Goal: Task Accomplishment & Management: Complete application form

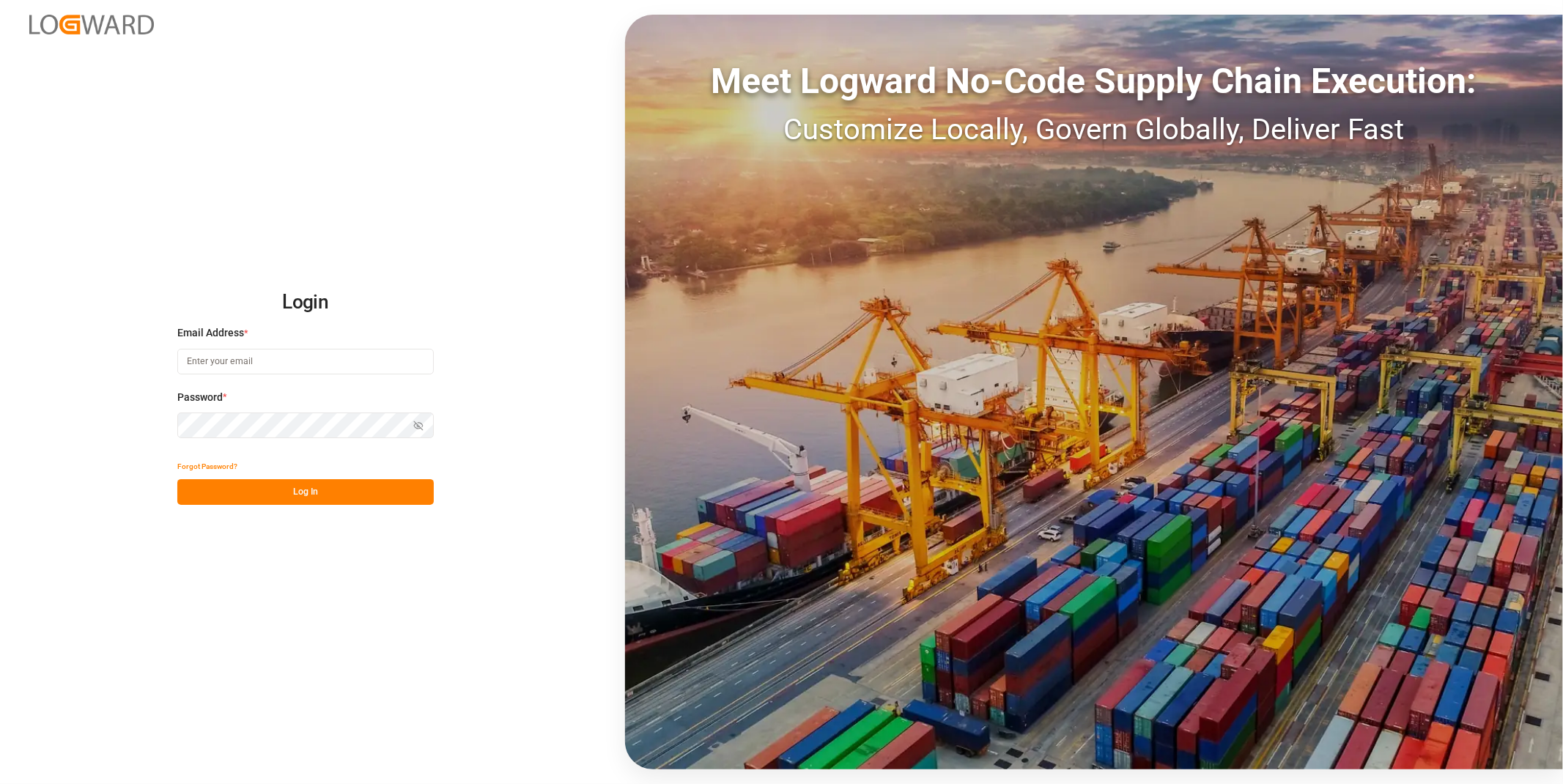
type input "[EMAIL_ADDRESS][DOMAIN_NAME]"
click at [374, 490] on button "Log In" at bounding box center [306, 492] width 256 height 25
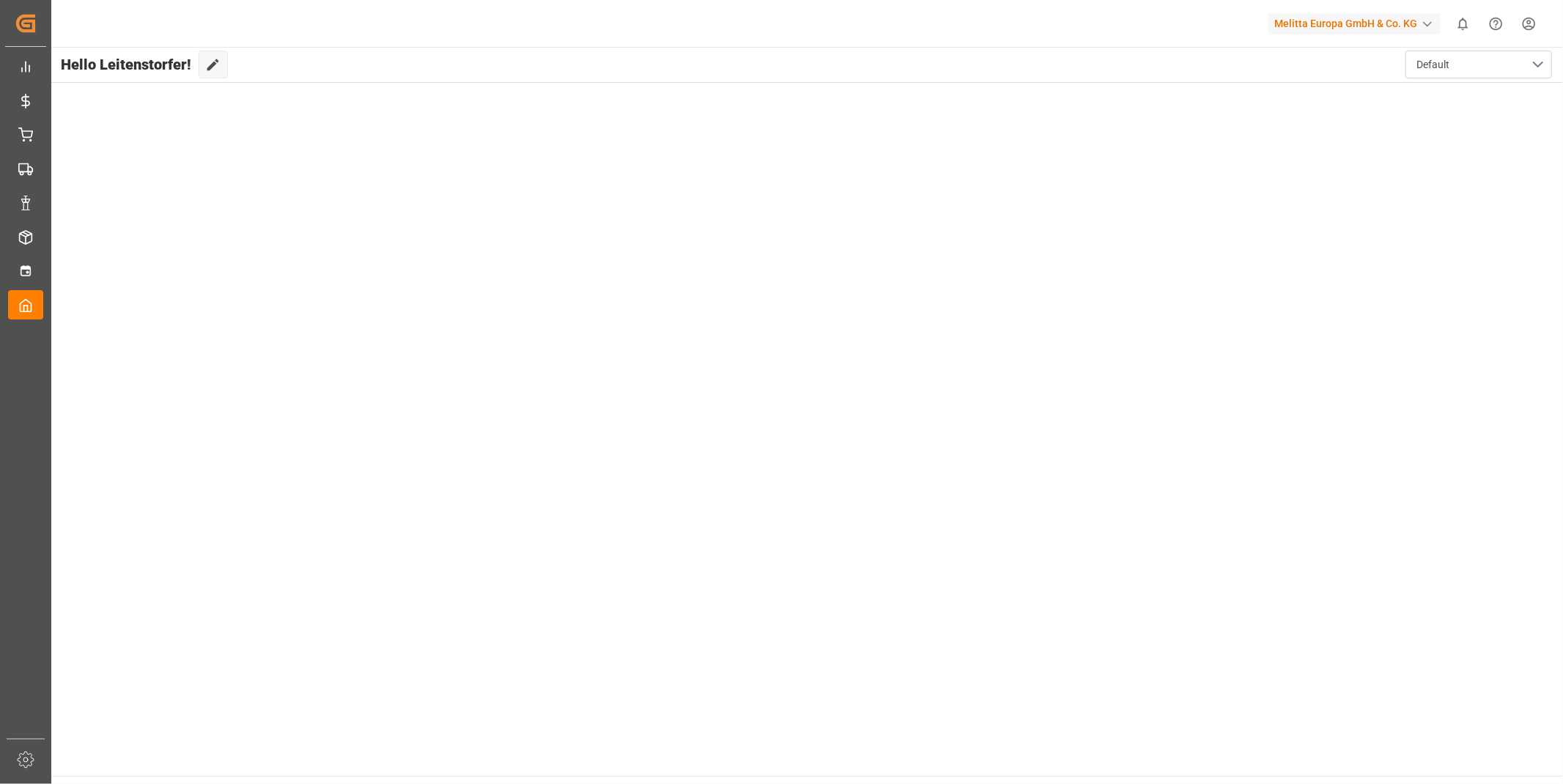
drag, startPoint x: 685, startPoint y: 479, endPoint x: 373, endPoint y: 400, distance: 321.8
click at [678, 482] on main "Hello Leitenstorfer! Edit Cockpit Default" at bounding box center [806, 411] width 1513 height 729
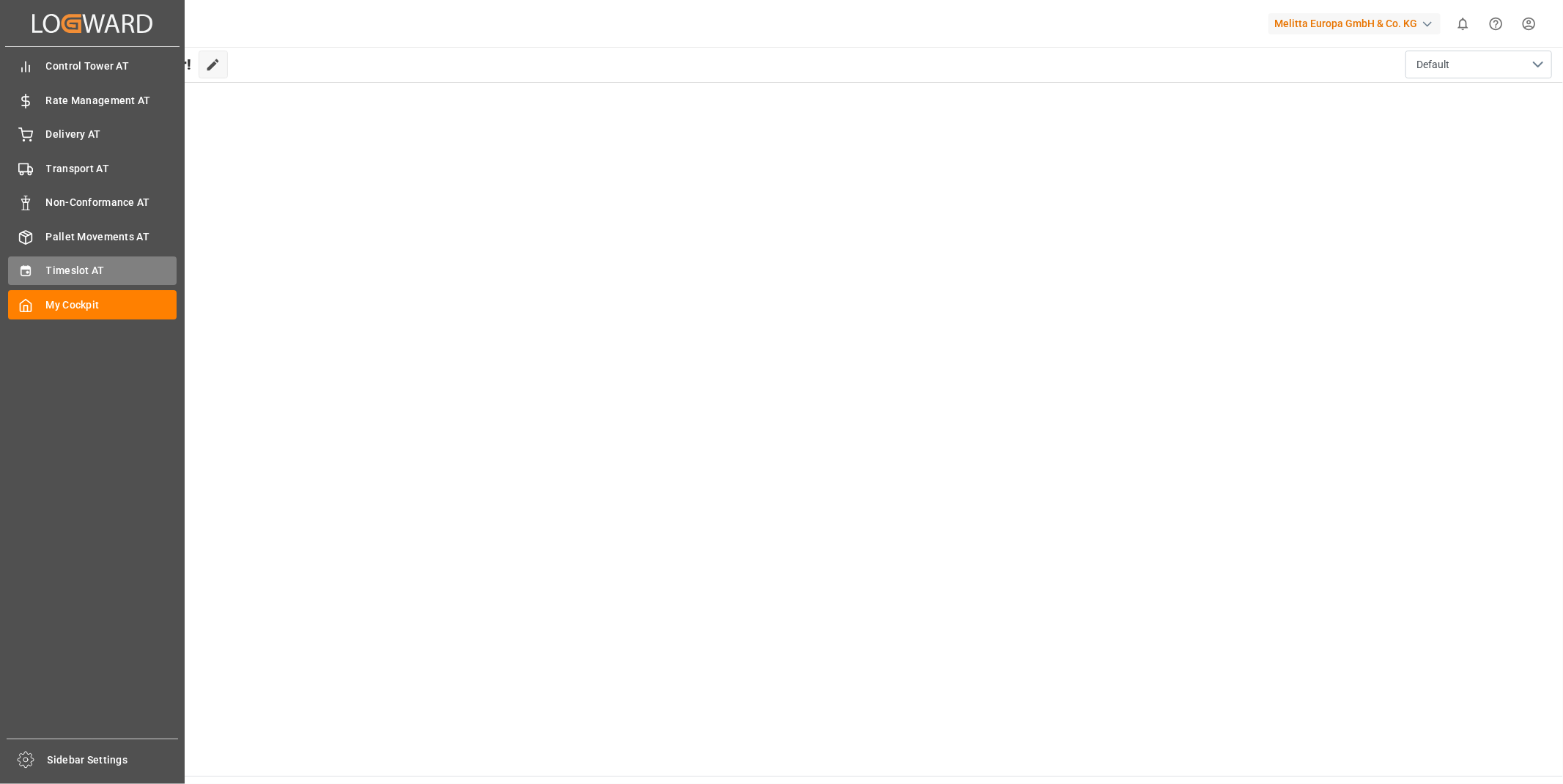
click at [39, 268] on div "Timeslot AT Timeslot AT" at bounding box center [92, 271] width 169 height 29
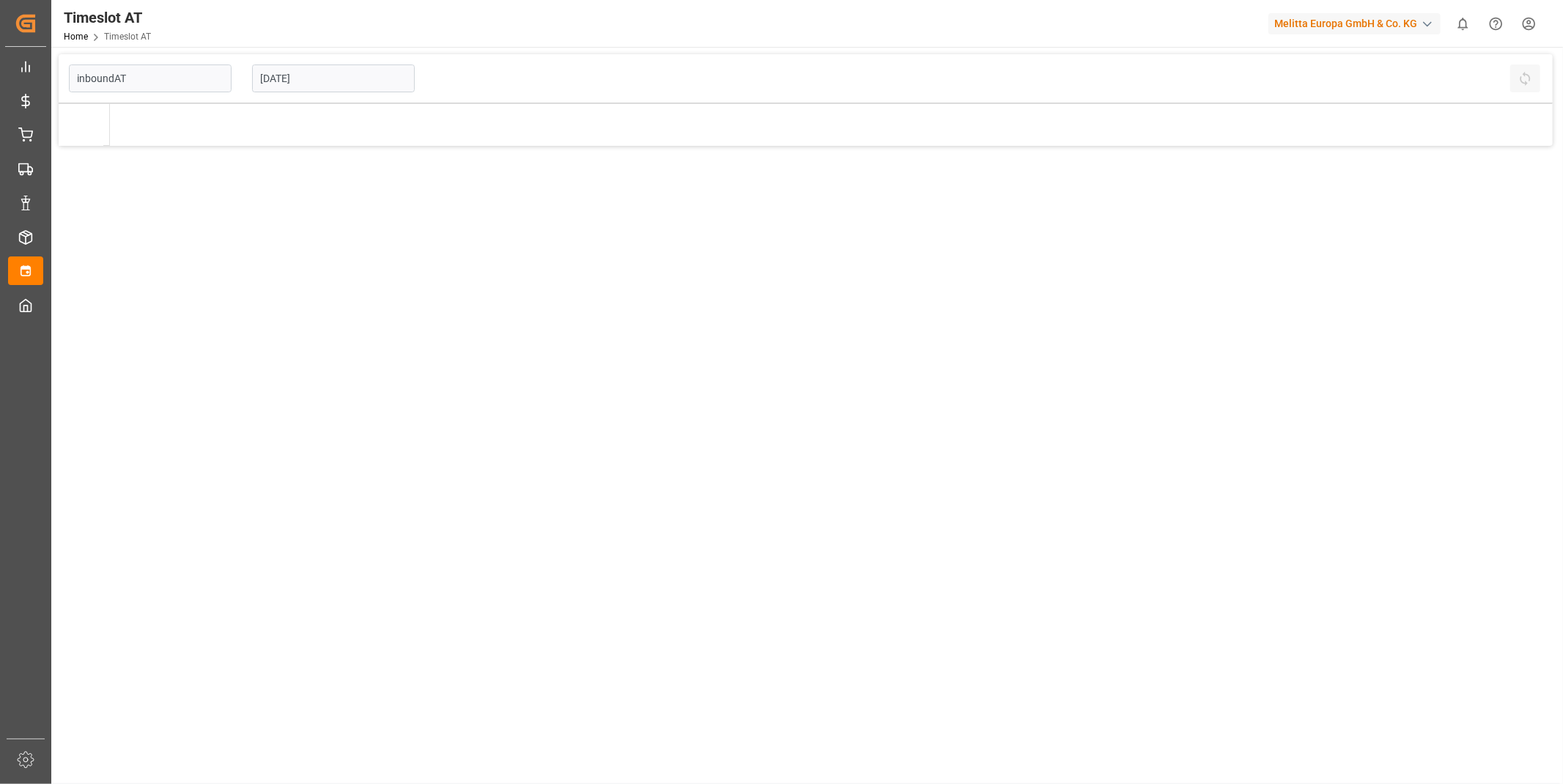
type input "Inbound AT"
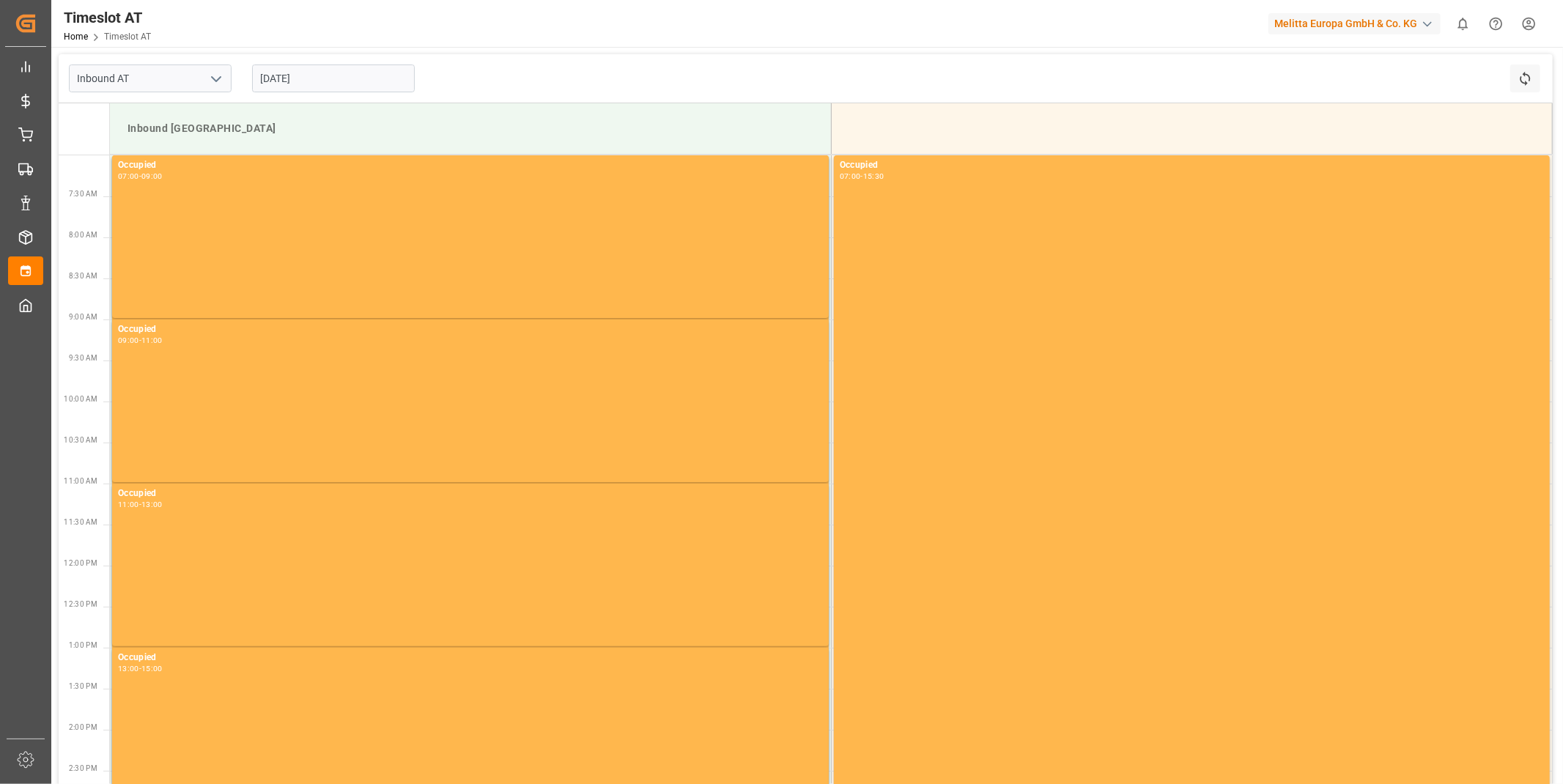
click at [303, 82] on input "[DATE]" at bounding box center [333, 78] width 162 height 28
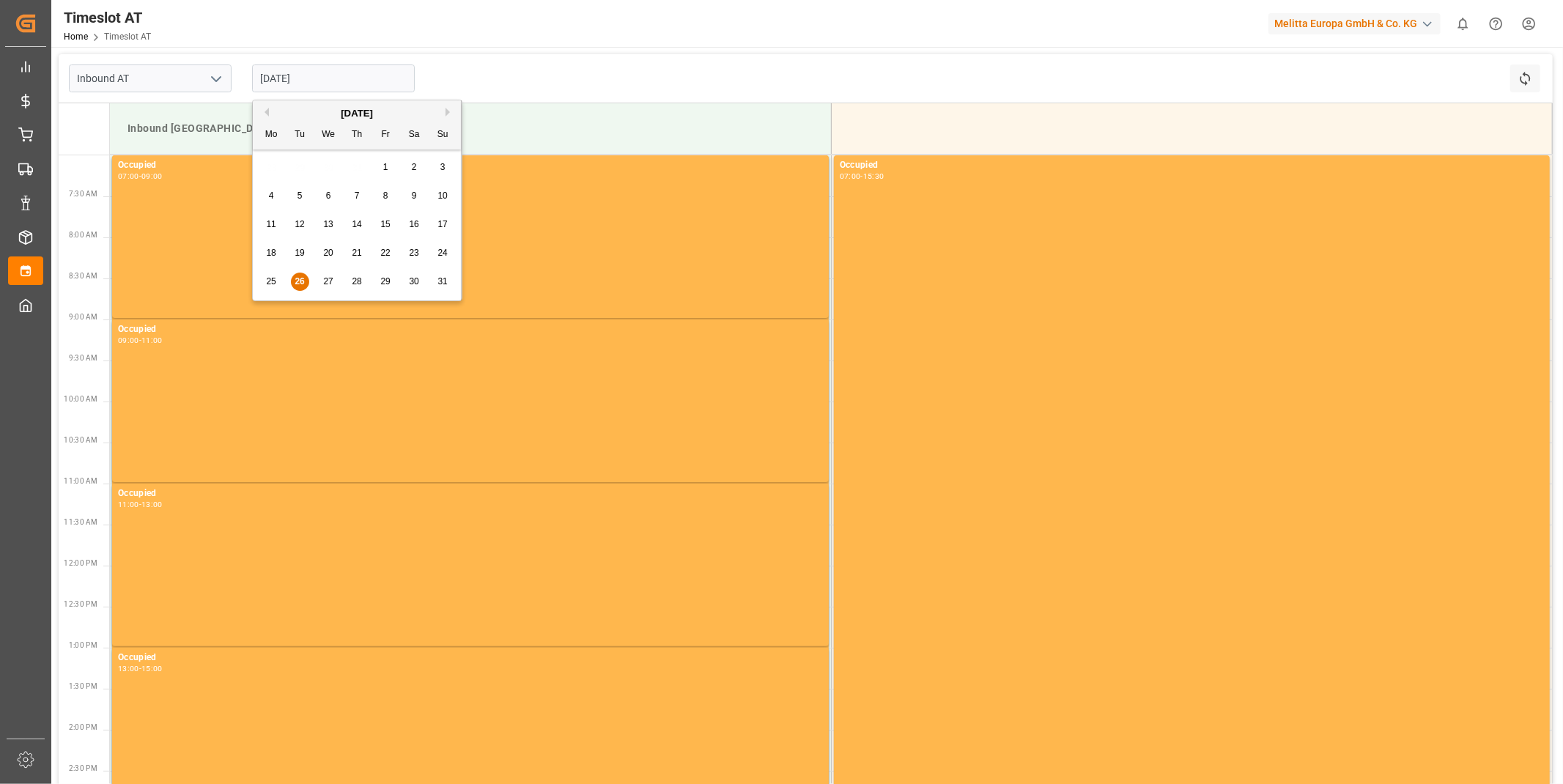
click at [361, 280] on span "28" at bounding box center [356, 281] width 10 height 10
type input "[DATE]"
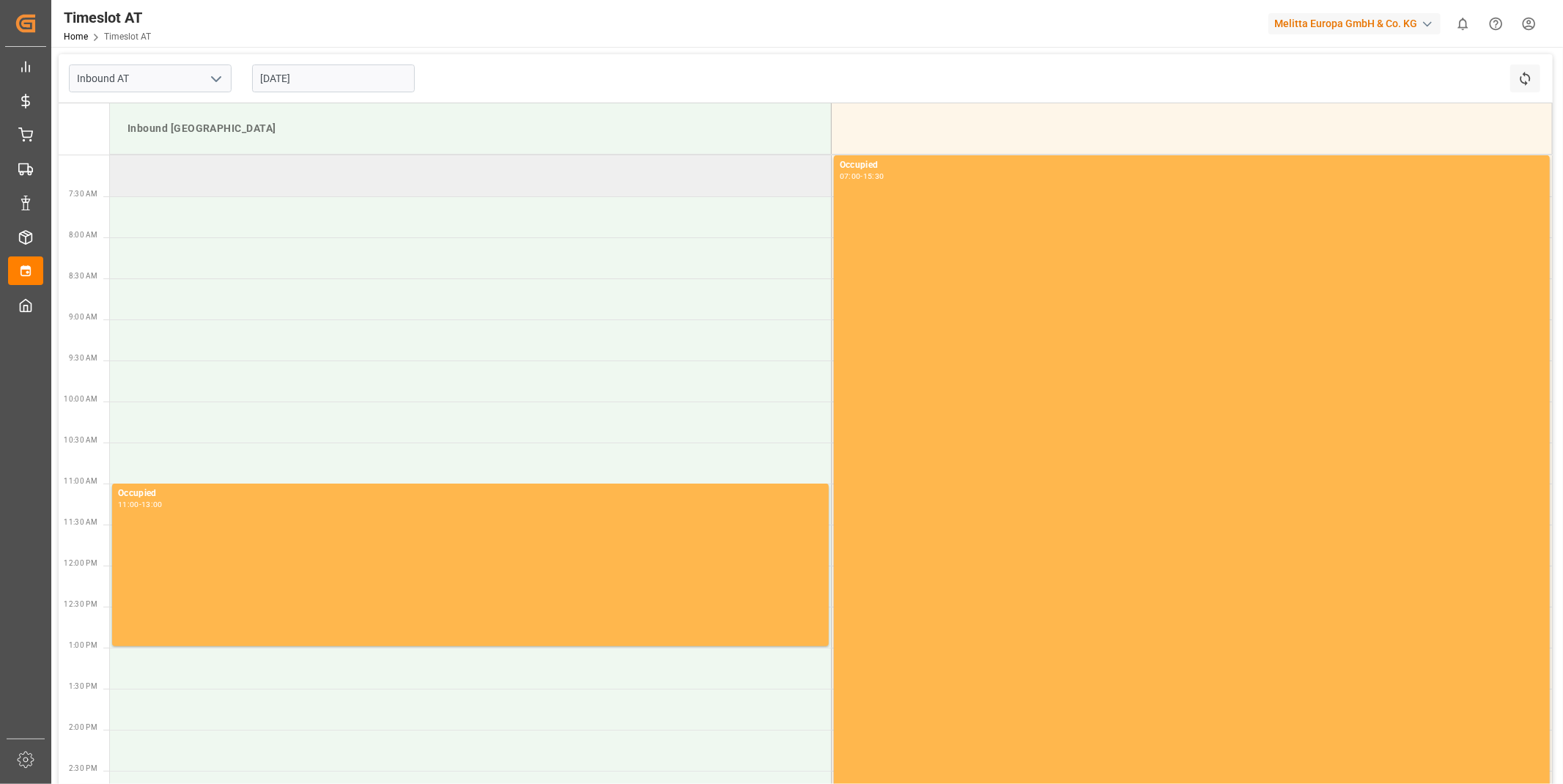
click at [236, 191] on td at bounding box center [470, 175] width 721 height 41
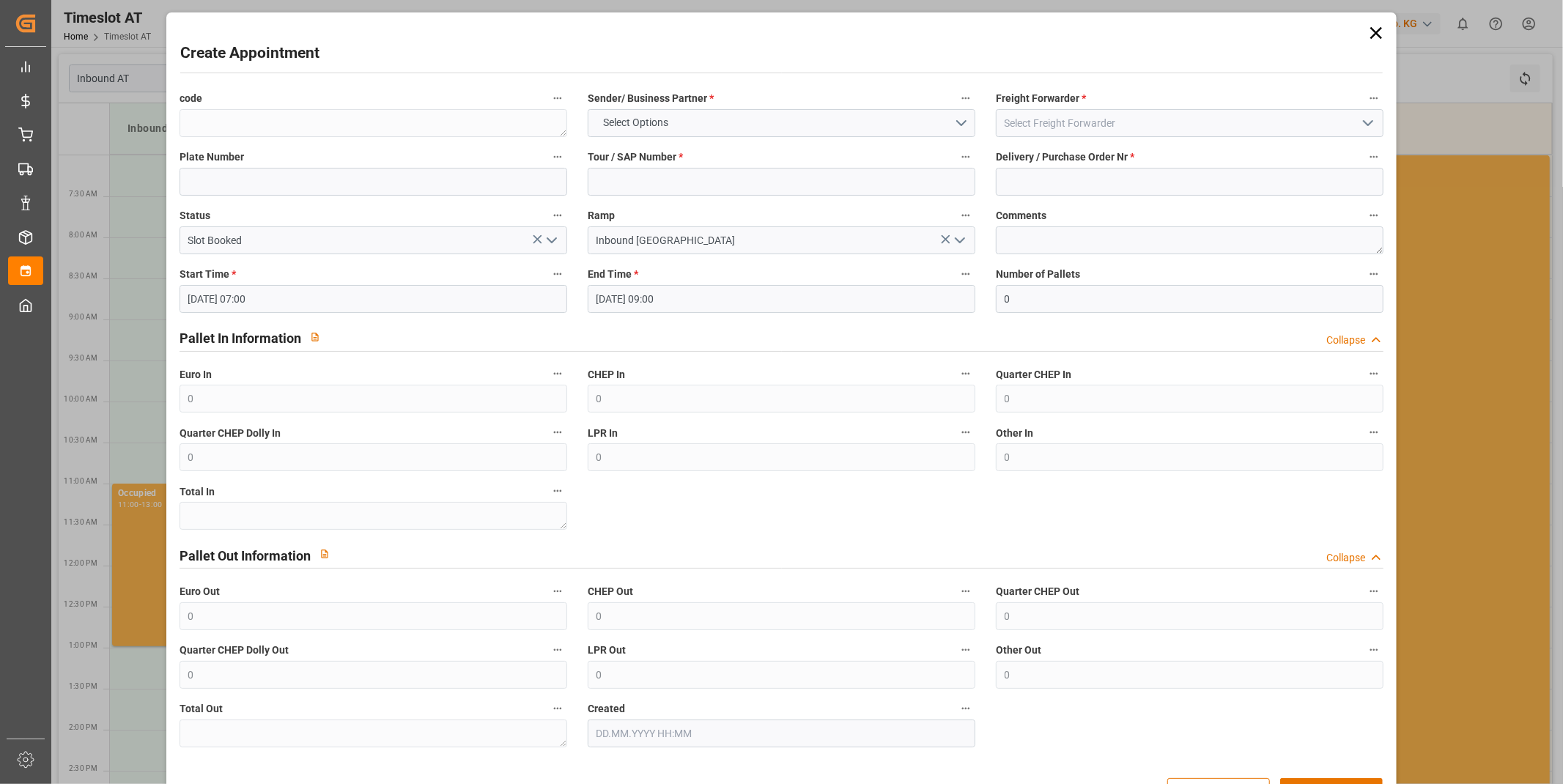
click at [316, 291] on input "[DATE] 07:00" at bounding box center [374, 299] width 388 height 28
click at [293, 286] on input "[DATE] 07:00" at bounding box center [374, 299] width 388 height 28
click at [283, 295] on input "[DATE] 07:00" at bounding box center [374, 299] width 388 height 28
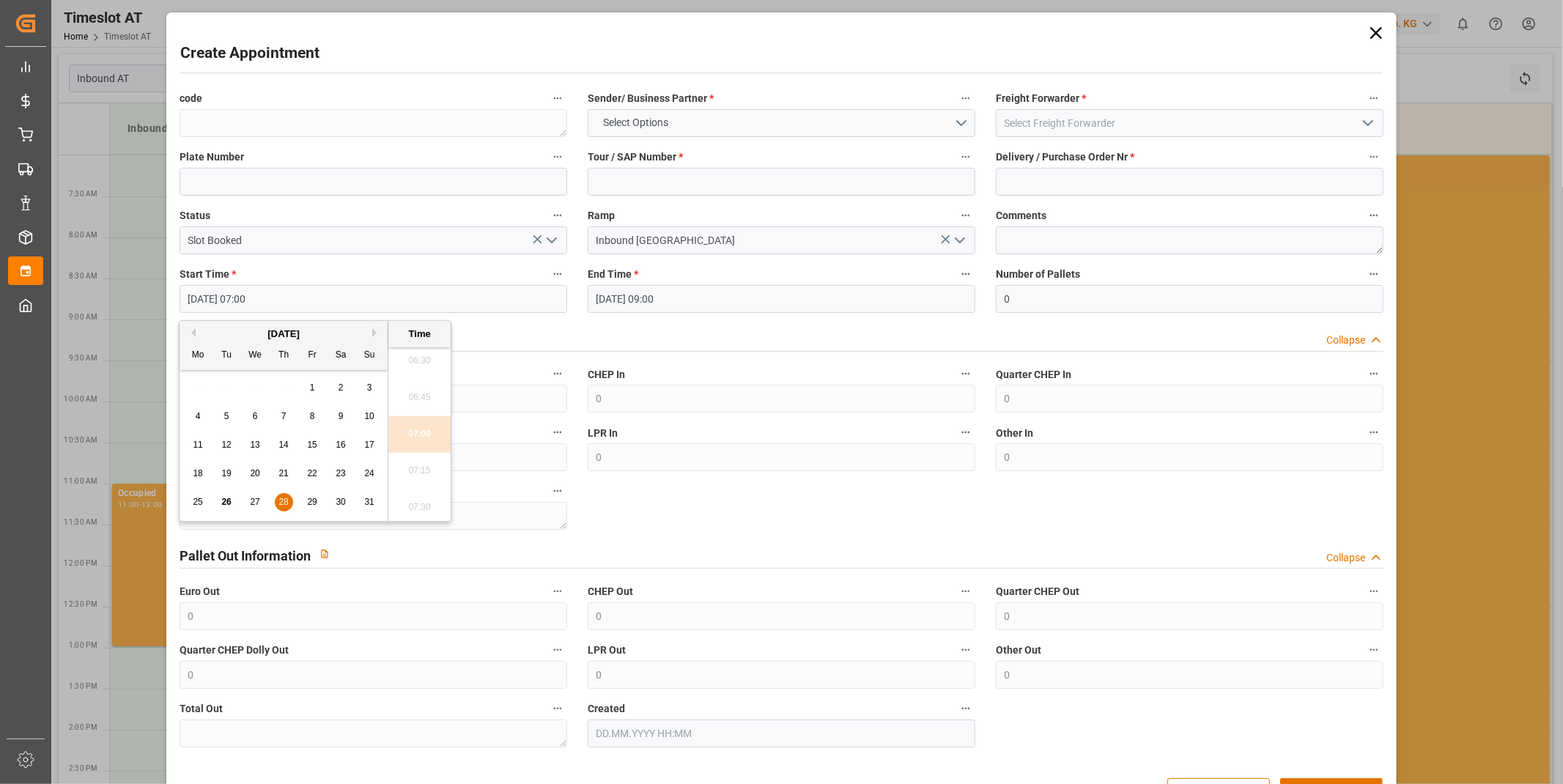
click at [283, 295] on input "[DATE] 07:00" at bounding box center [374, 299] width 388 height 28
click at [272, 294] on input "[DATE] 07:00" at bounding box center [374, 299] width 388 height 28
click at [273, 295] on input "[DATE] 07:00" at bounding box center [374, 299] width 388 height 28
click at [276, 296] on input "[DATE] 07:00" at bounding box center [374, 299] width 388 height 28
click at [310, 298] on input "[DATE] 07:00" at bounding box center [374, 299] width 388 height 28
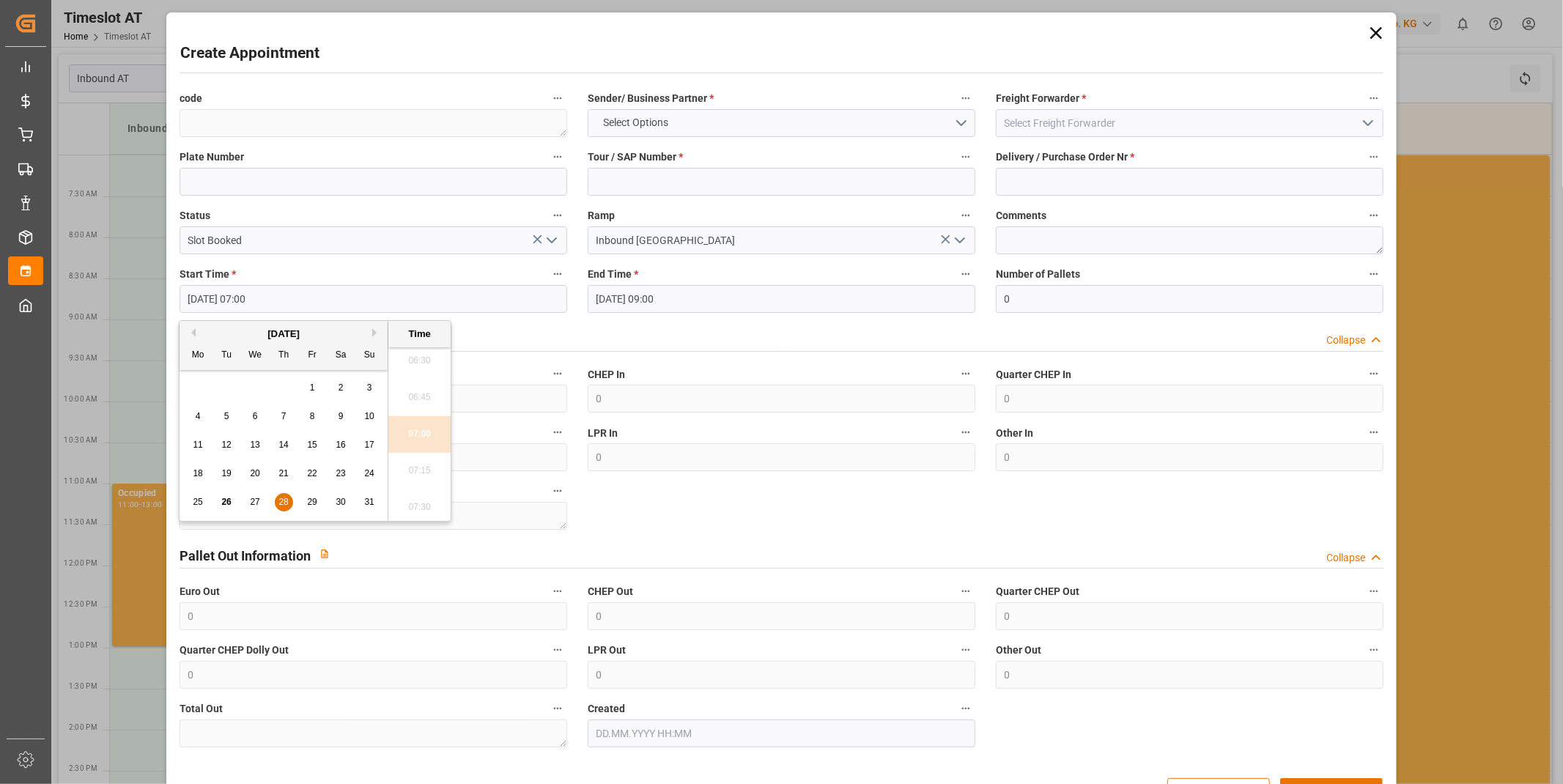
click at [283, 503] on span "28" at bounding box center [283, 502] width 10 height 10
click at [421, 435] on li "07:00" at bounding box center [419, 434] width 62 height 37
click at [641, 337] on div "Pallet In Information Collapse" at bounding box center [782, 337] width 1205 height 28
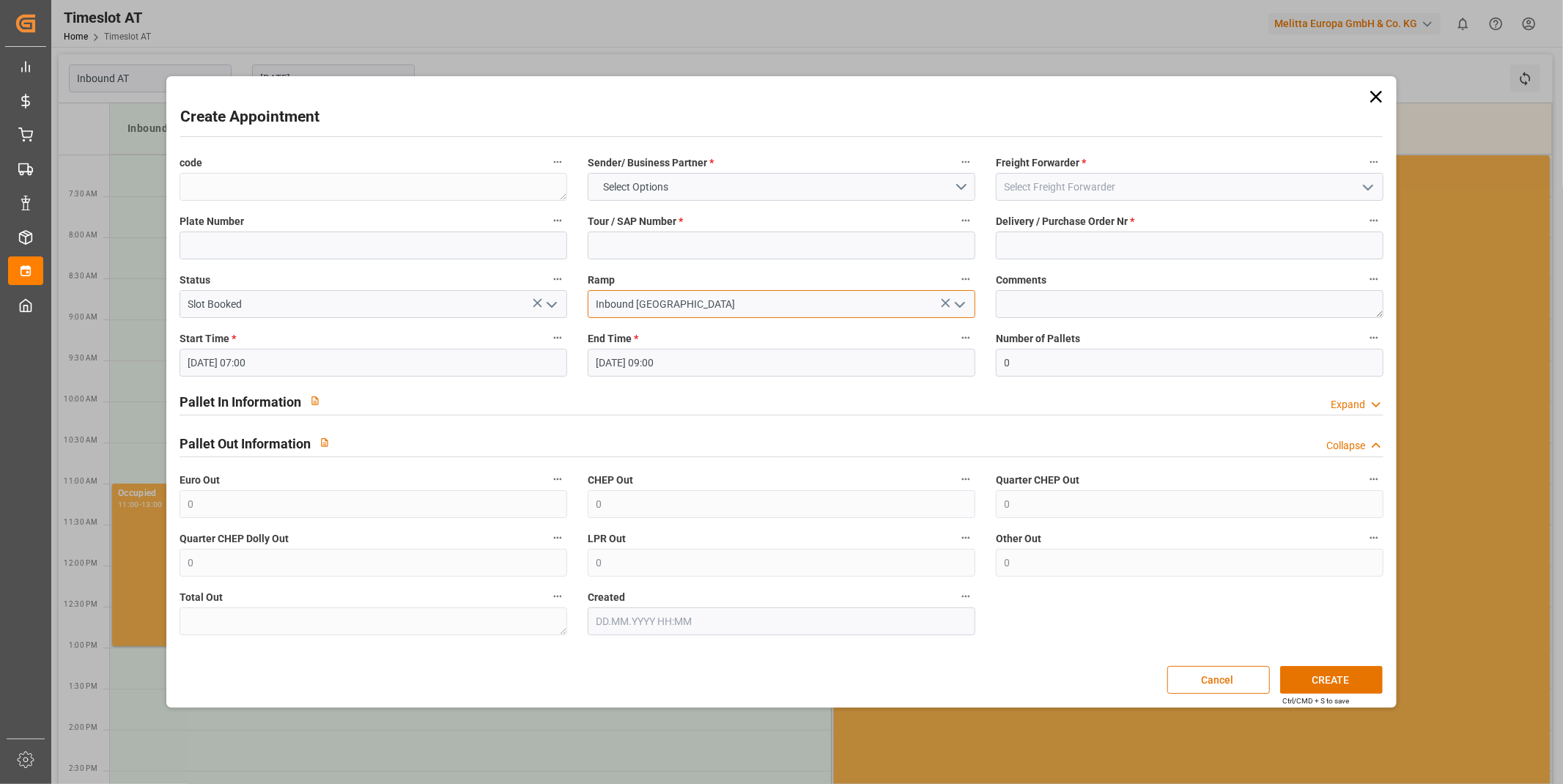
click at [668, 295] on input "Inbound [GEOGRAPHIC_DATA]" at bounding box center [782, 304] width 388 height 28
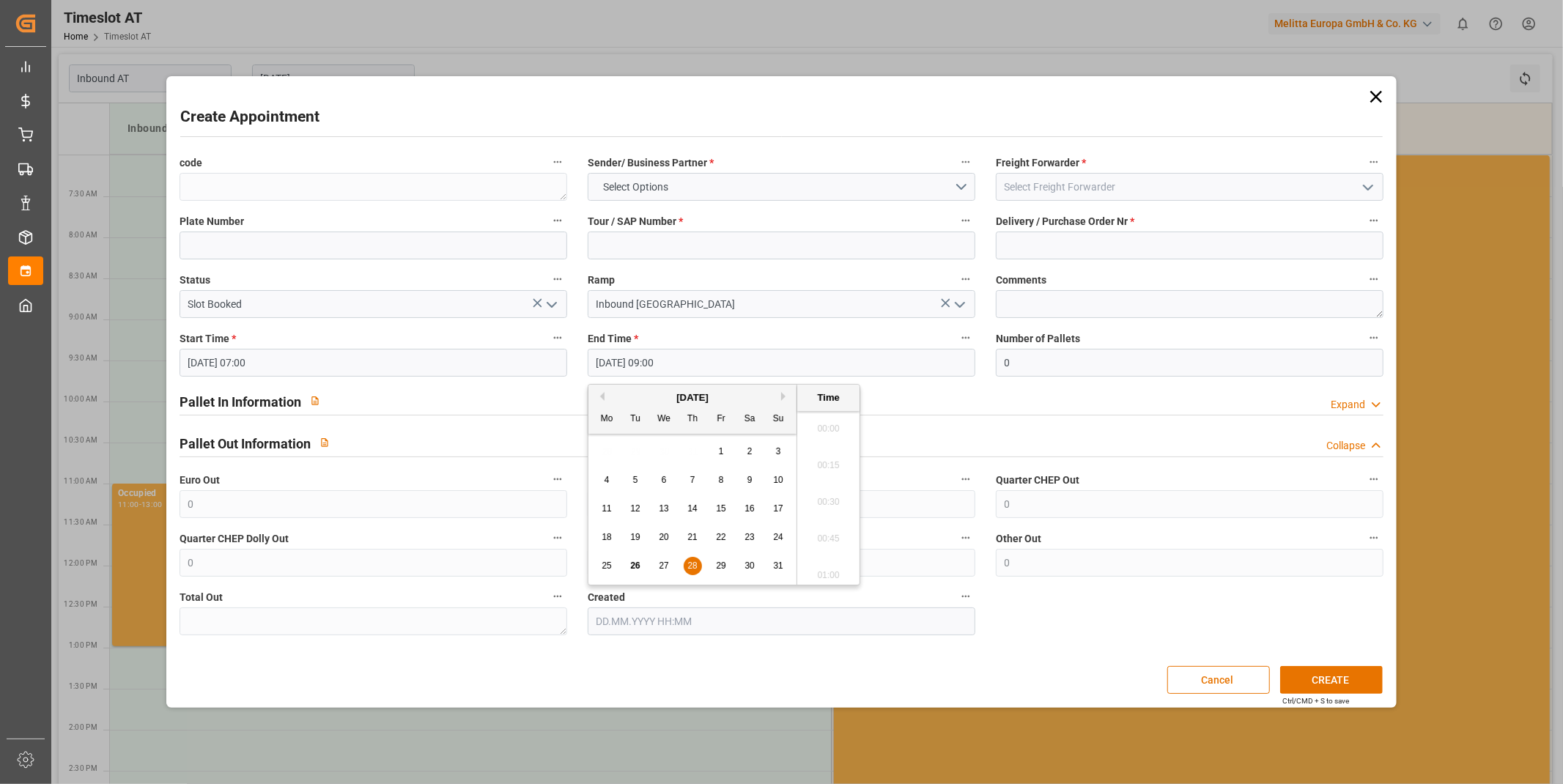
click at [657, 361] on input "[DATE] 09:00" at bounding box center [782, 363] width 388 height 28
click at [656, 361] on input "[DATE] 09:00" at bounding box center [782, 363] width 388 height 28
click at [677, 570] on div "25 26 27 28 29 30 31" at bounding box center [693, 567] width 200 height 29
click at [688, 565] on span "28" at bounding box center [692, 565] width 10 height 10
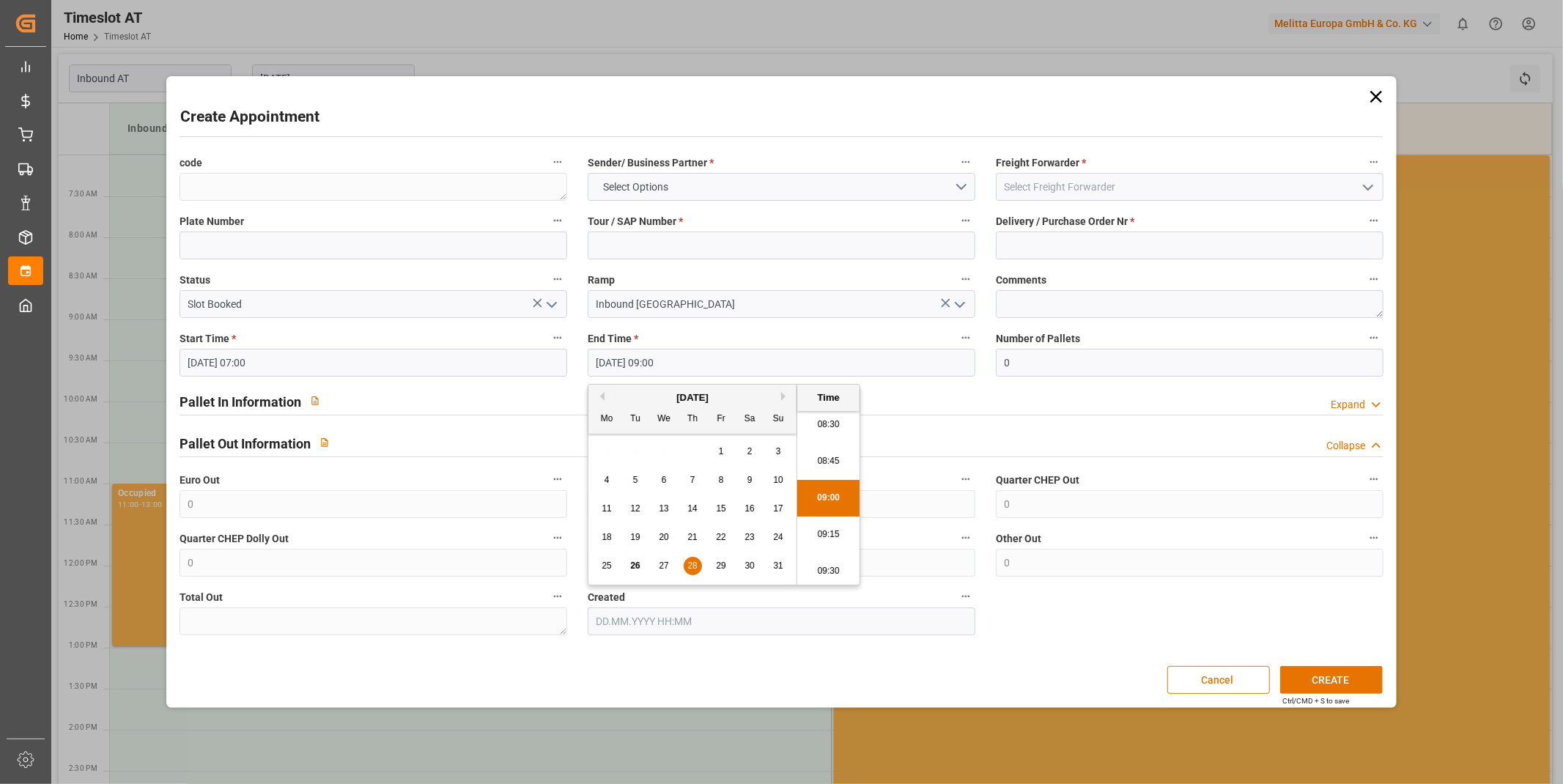
click at [837, 496] on li "09:00" at bounding box center [828, 498] width 62 height 37
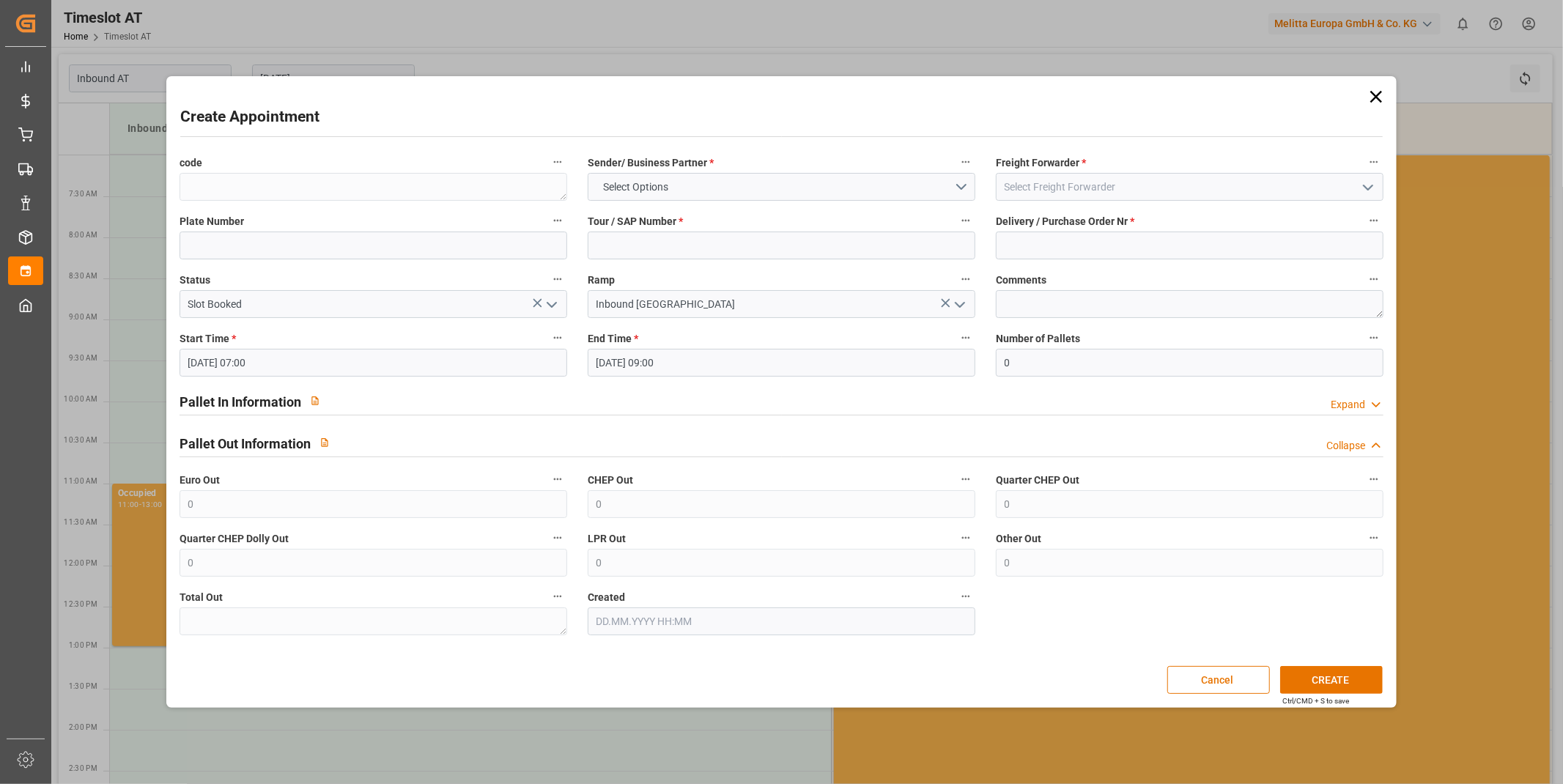
click at [874, 412] on div "Pallet In Information Expand" at bounding box center [782, 401] width 1205 height 28
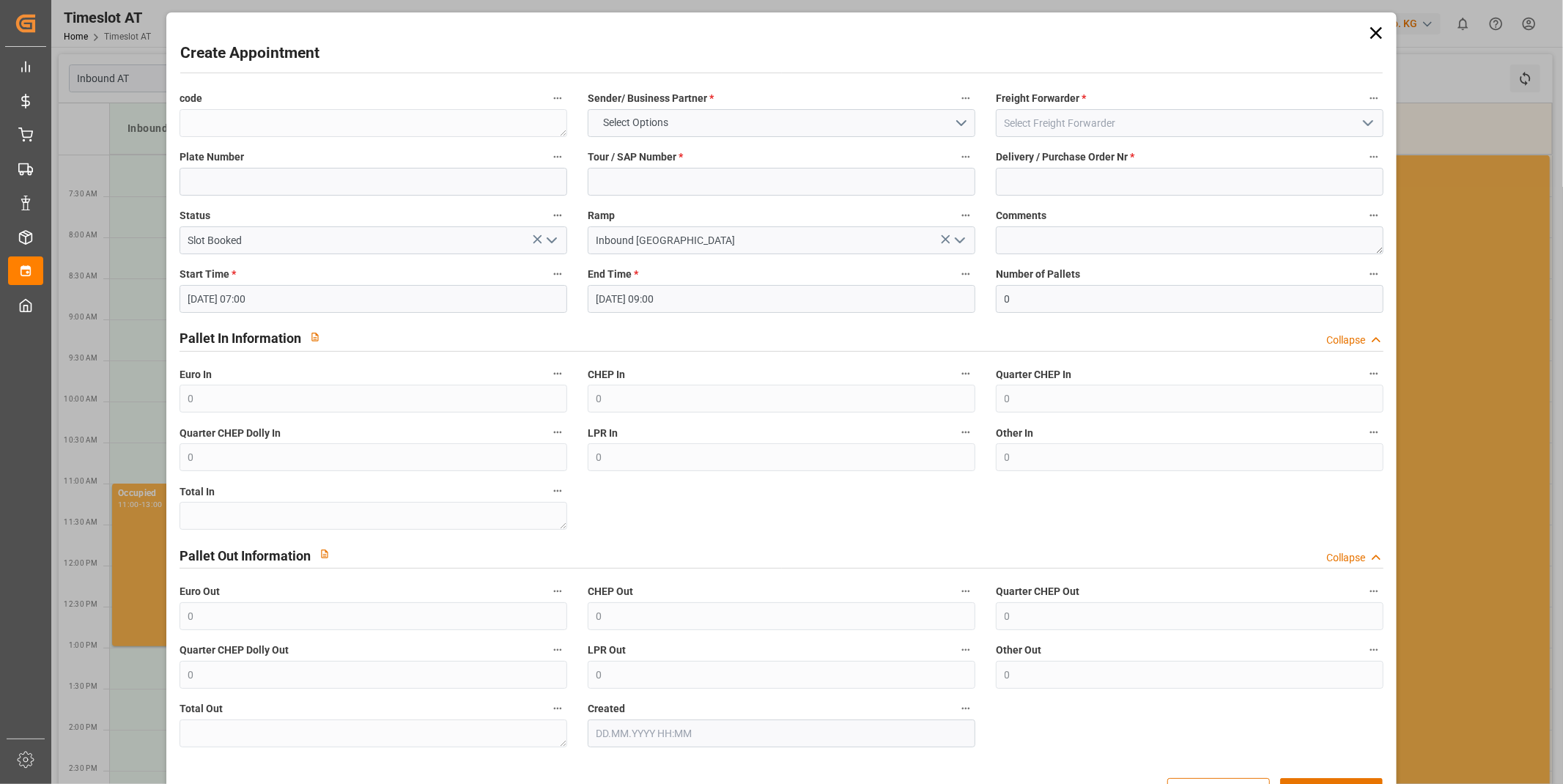
click at [705, 155] on label "Tour / SAP Number *" at bounding box center [782, 157] width 388 height 21
click at [957, 155] on button "Tour / SAP Number *" at bounding box center [966, 156] width 19 height 19
click at [715, 174] on div at bounding box center [782, 392] width 1563 height 784
click at [695, 181] on input at bounding box center [782, 181] width 388 height 28
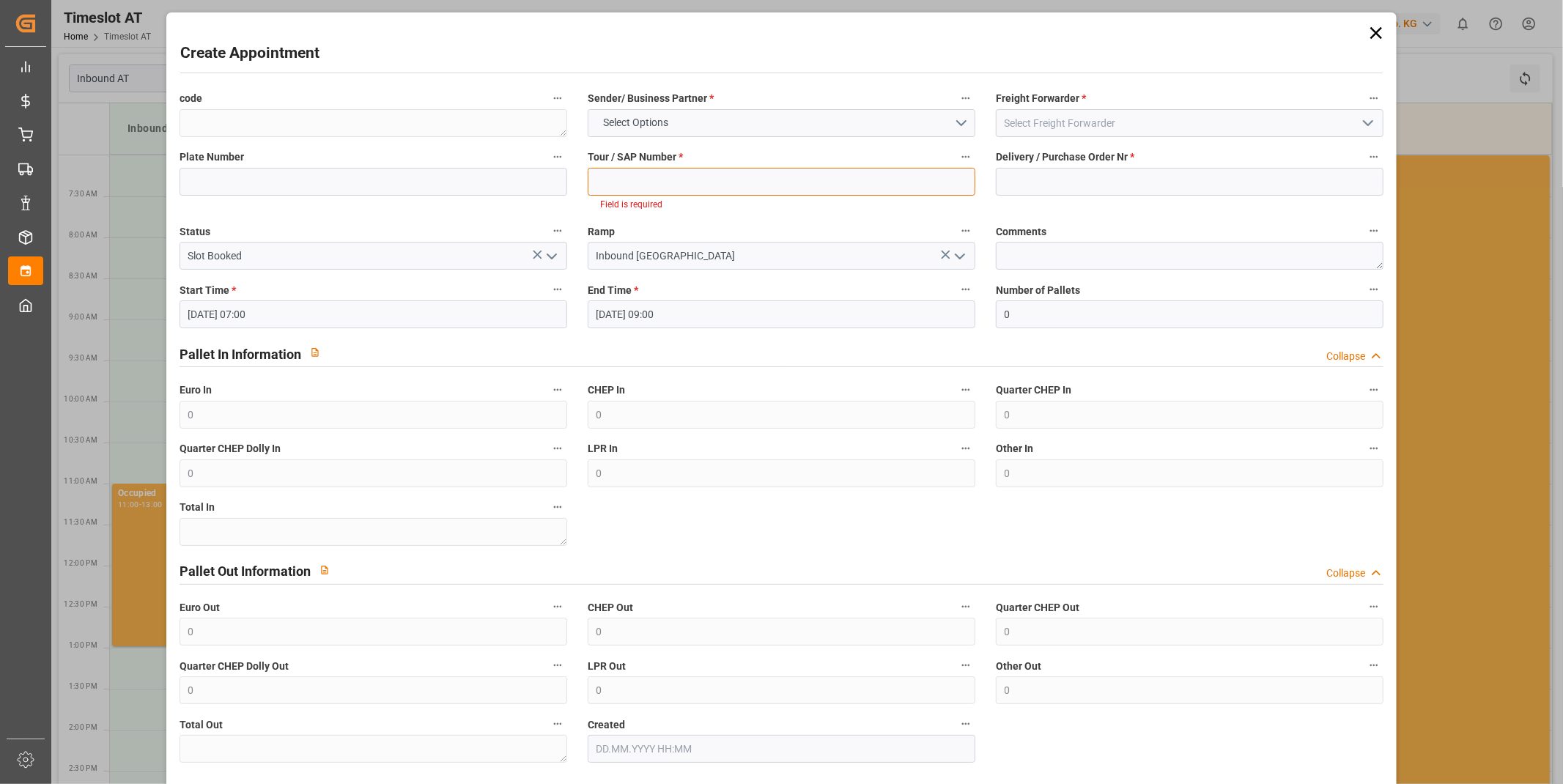
click at [773, 183] on input at bounding box center [782, 181] width 388 height 28
click at [700, 135] on button "Select Options" at bounding box center [782, 123] width 388 height 28
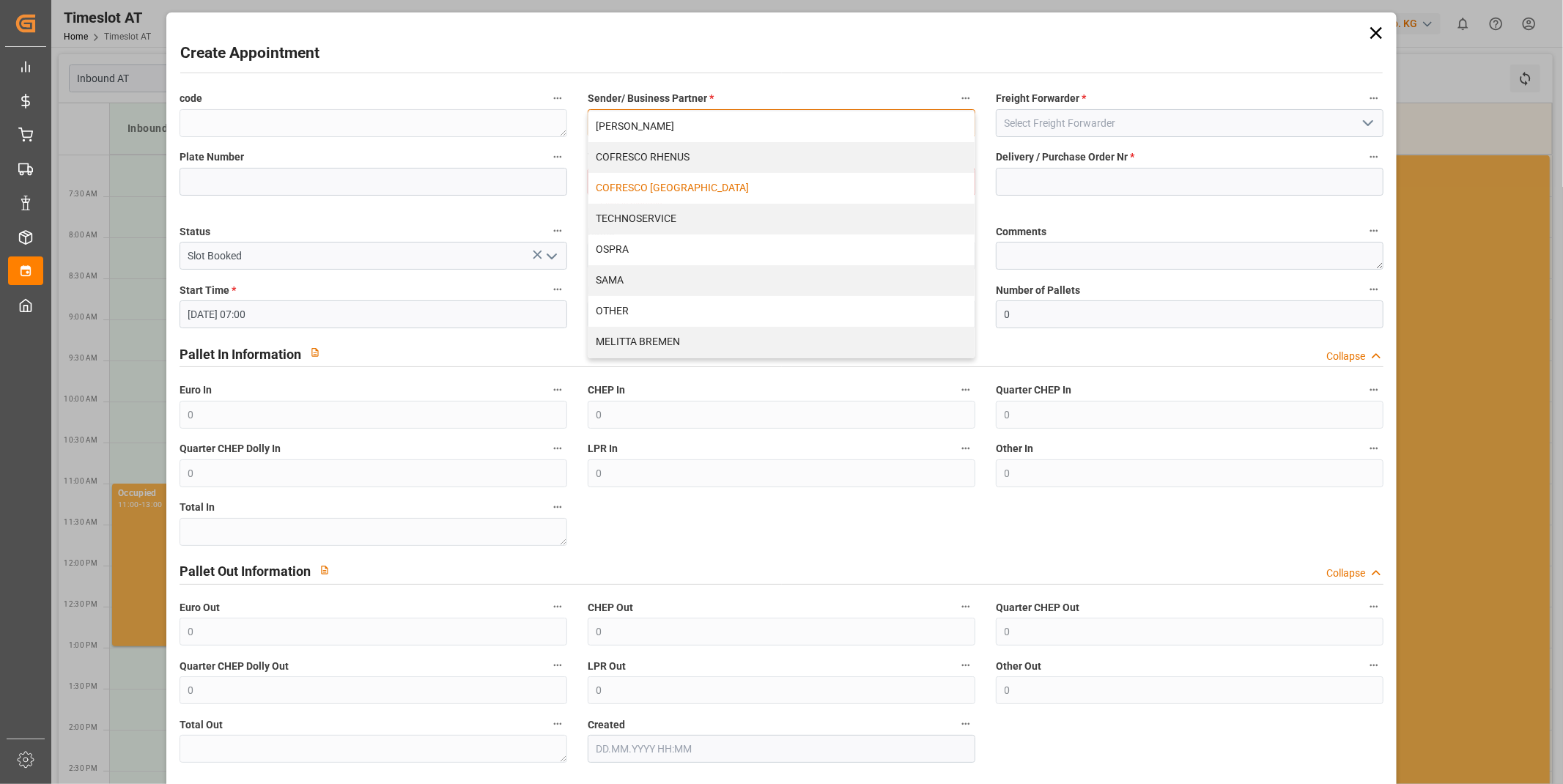
click at [700, 174] on div "COFRESCO [GEOGRAPHIC_DATA]" at bounding box center [782, 189] width 386 height 31
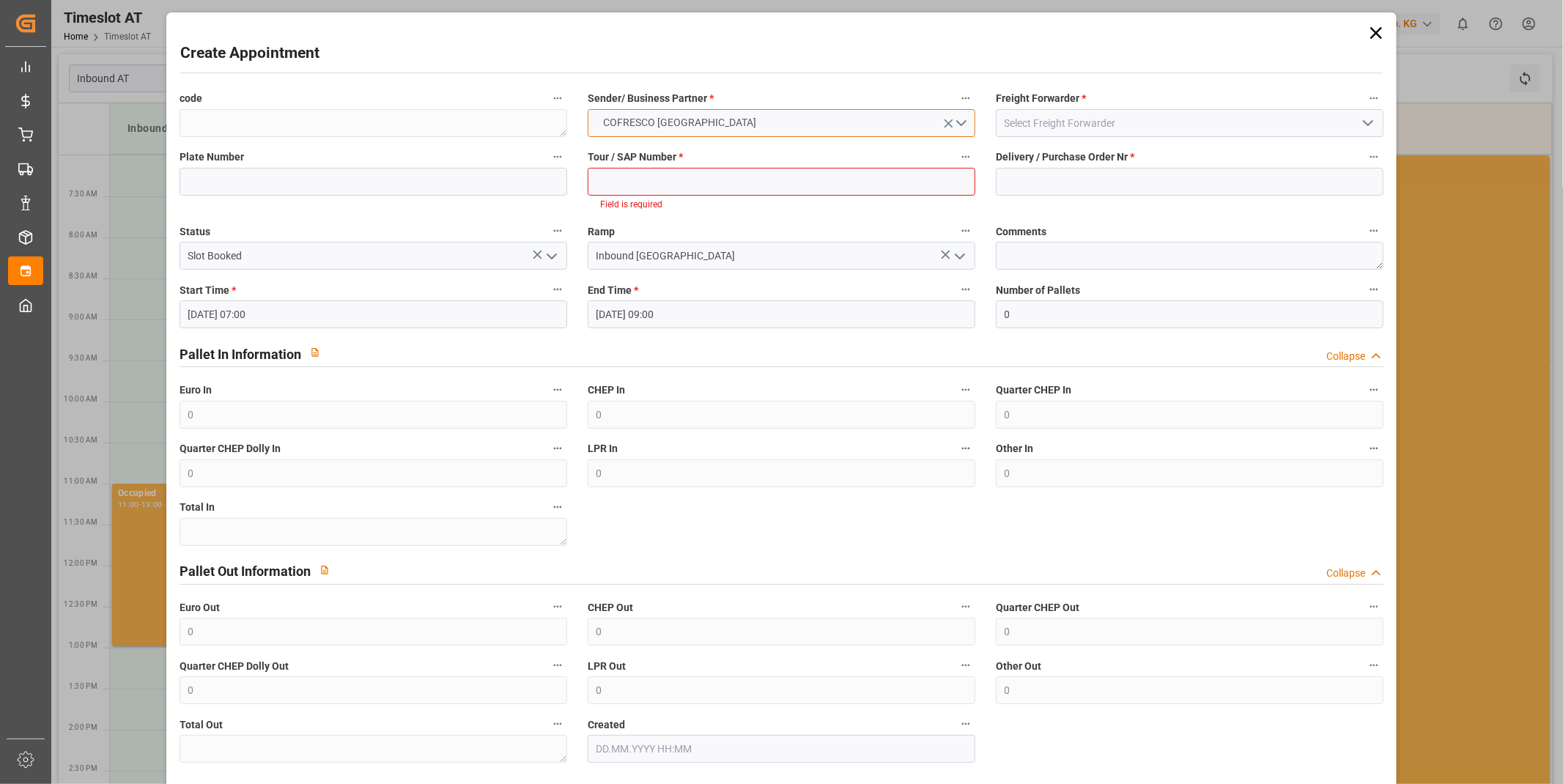
click at [693, 119] on span "COFRESCO [GEOGRAPHIC_DATA]" at bounding box center [680, 123] width 168 height 15
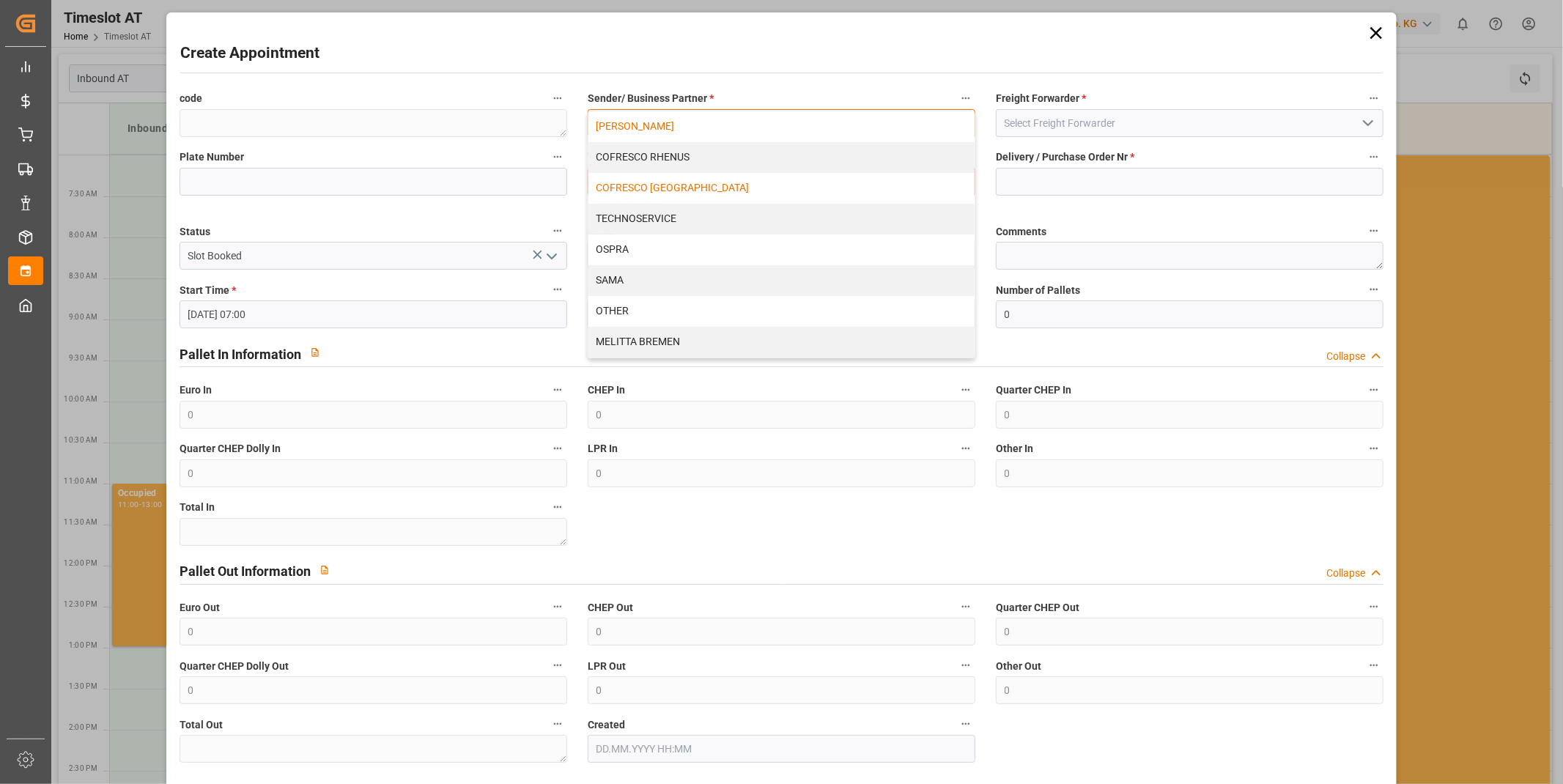
click at [670, 130] on div "[PERSON_NAME]" at bounding box center [782, 126] width 386 height 31
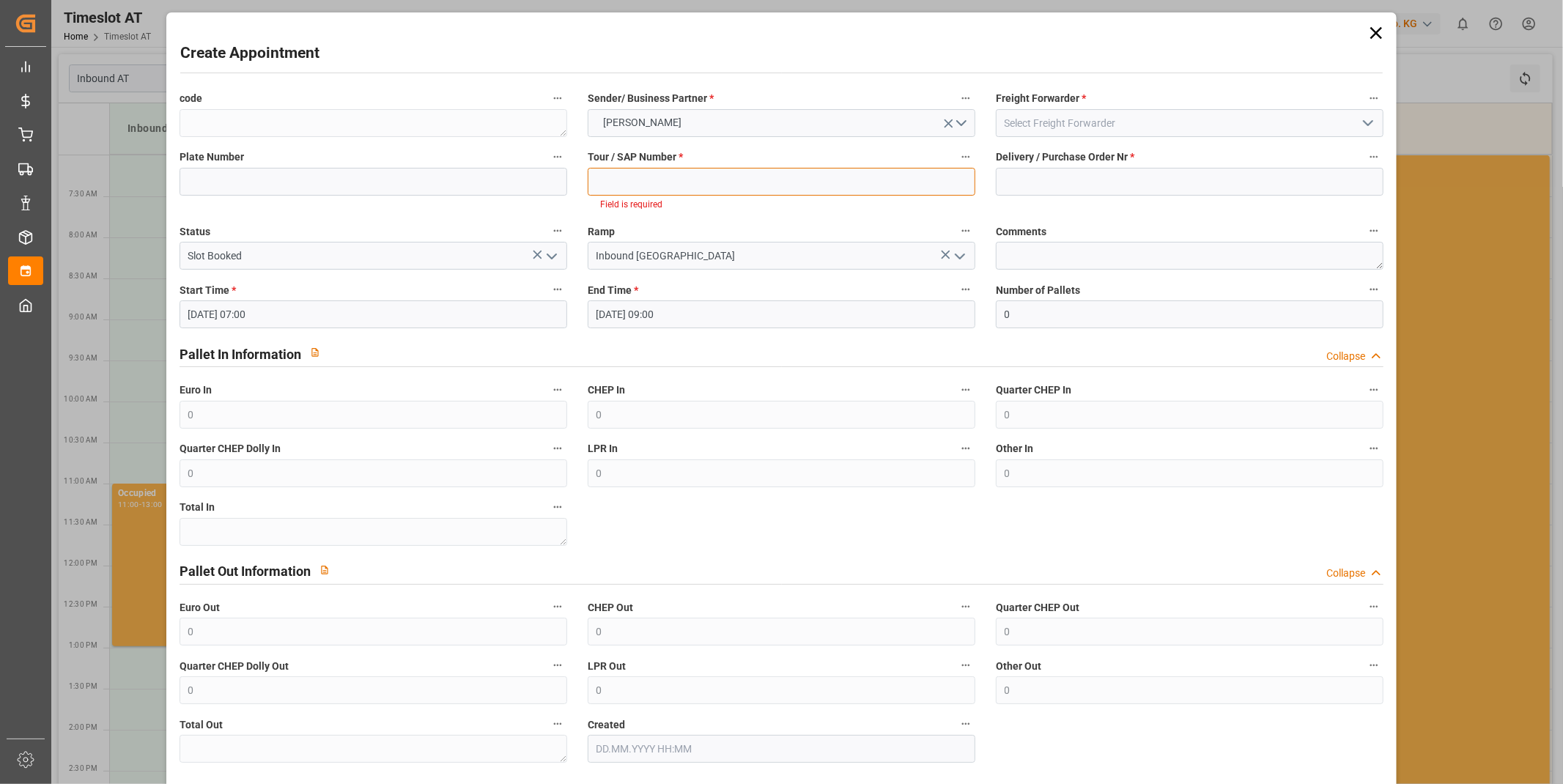
click at [665, 174] on input at bounding box center [782, 181] width 388 height 28
paste input "400052327"
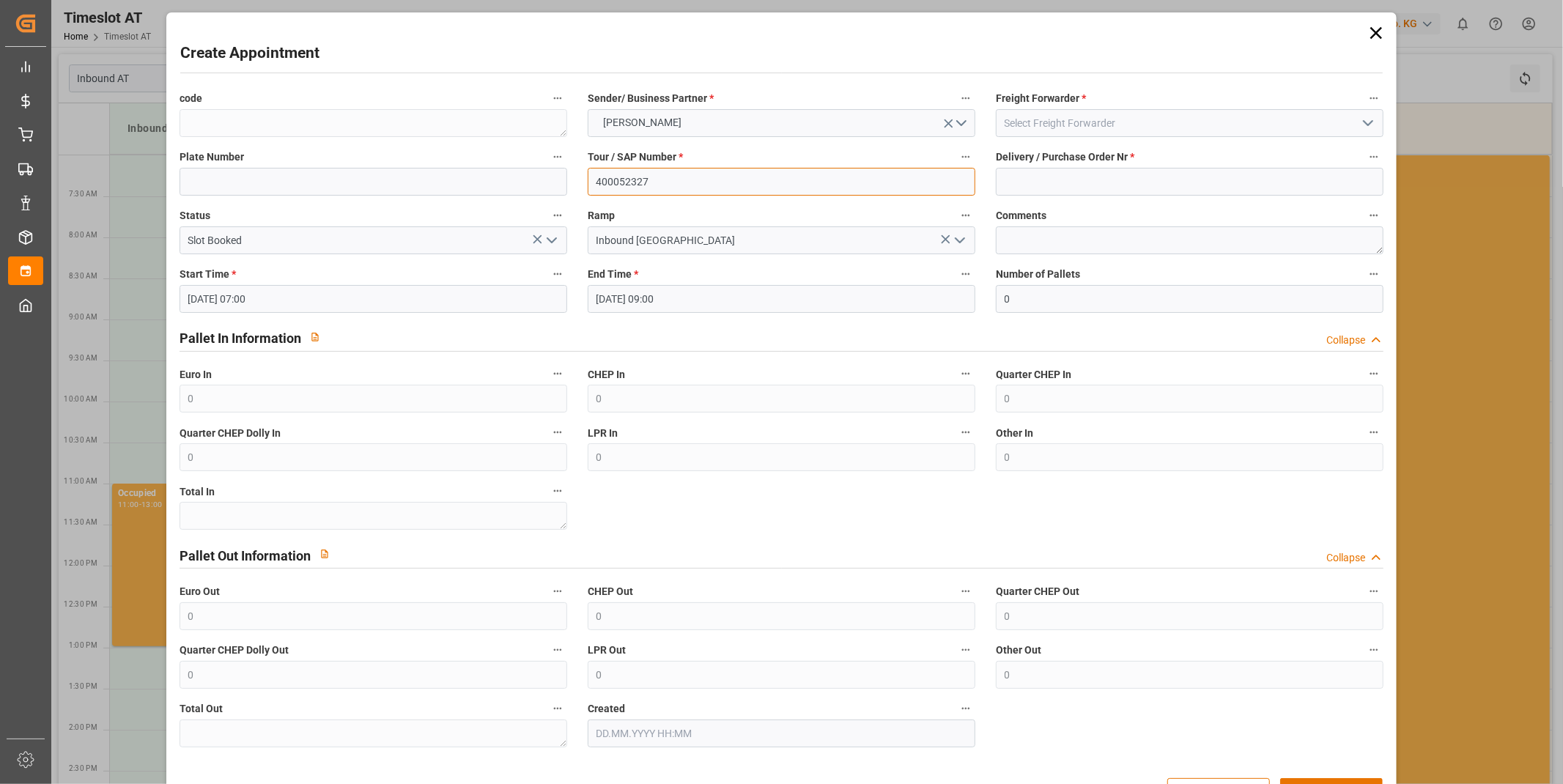
type input "400052327"
click at [1098, 180] on input at bounding box center [1190, 181] width 388 height 28
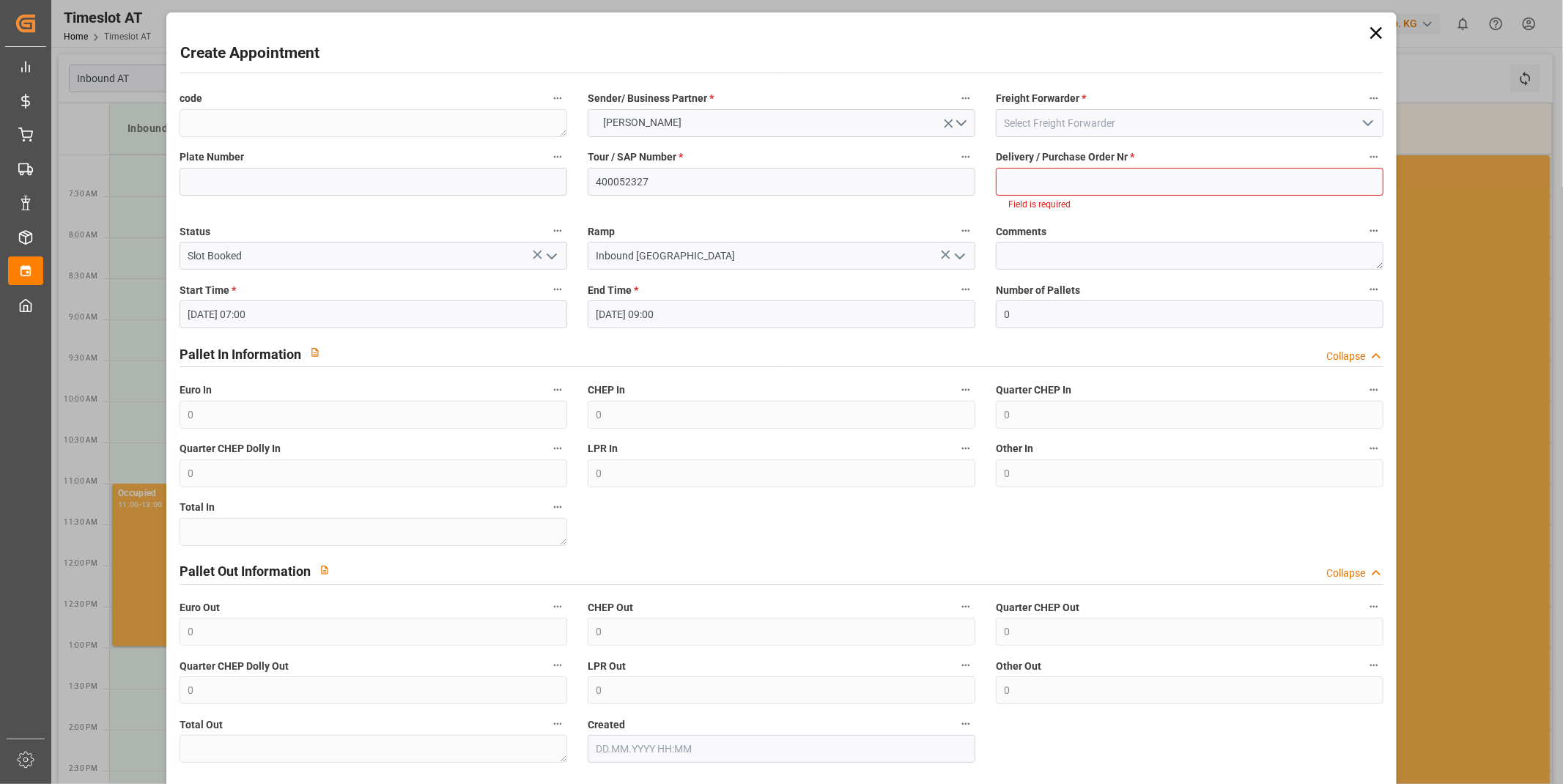
click at [1097, 157] on span "Delivery / Purchase Order Nr *" at bounding box center [1066, 157] width 139 height 15
click at [1364, 157] on button "Delivery / Purchase Order Nr *" at bounding box center [1373, 156] width 19 height 19
click at [1093, 181] on div at bounding box center [782, 392] width 1563 height 784
click at [1093, 181] on input at bounding box center [1190, 181] width 388 height 28
paste input "92552176+92552177+92552178+92552220"
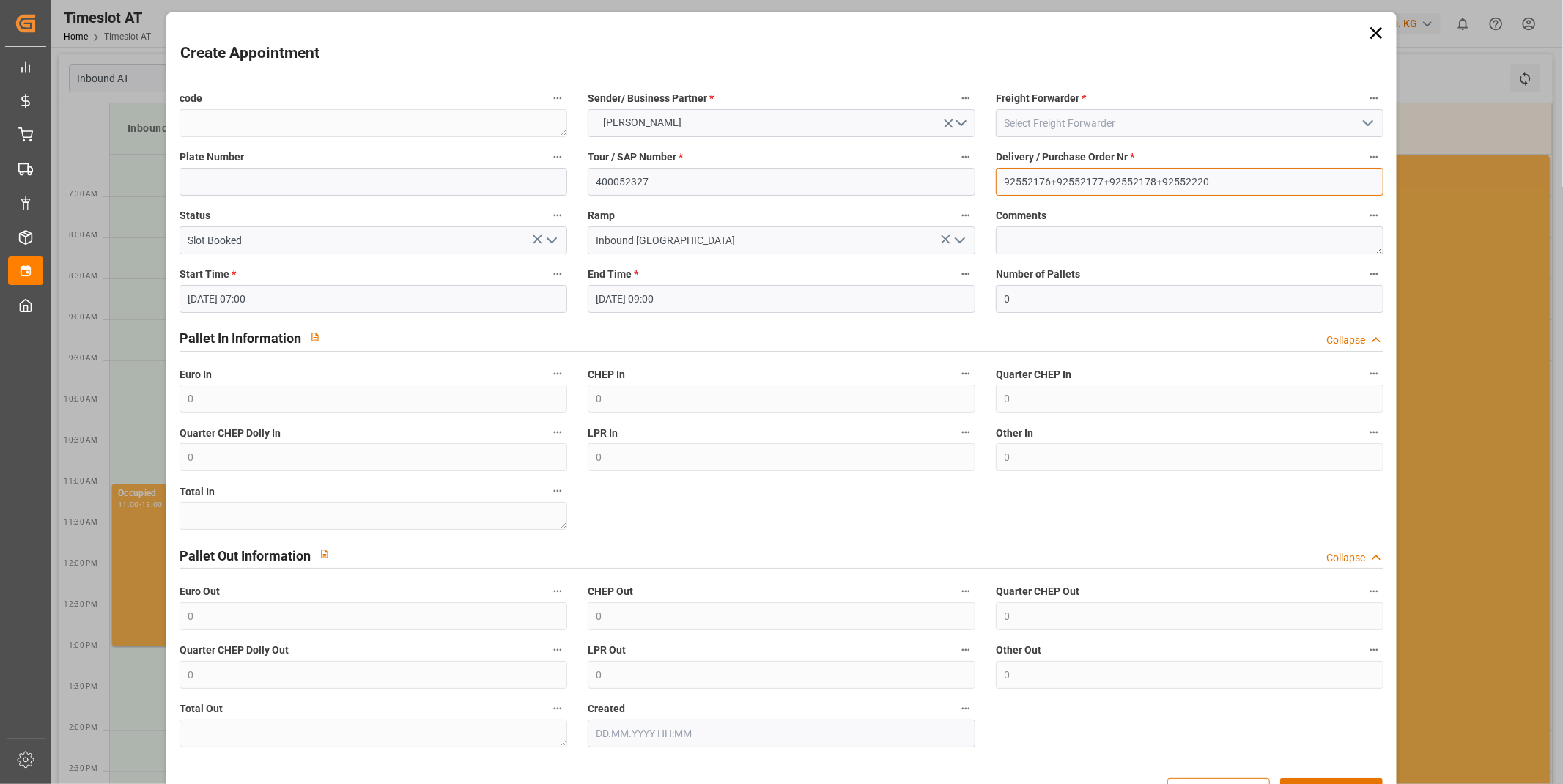
type input "92552176+92552177+92552178+92552220"
click at [1090, 119] on input at bounding box center [1190, 123] width 388 height 28
click at [1051, 111] on input at bounding box center [1190, 123] width 388 height 28
type input "inter"
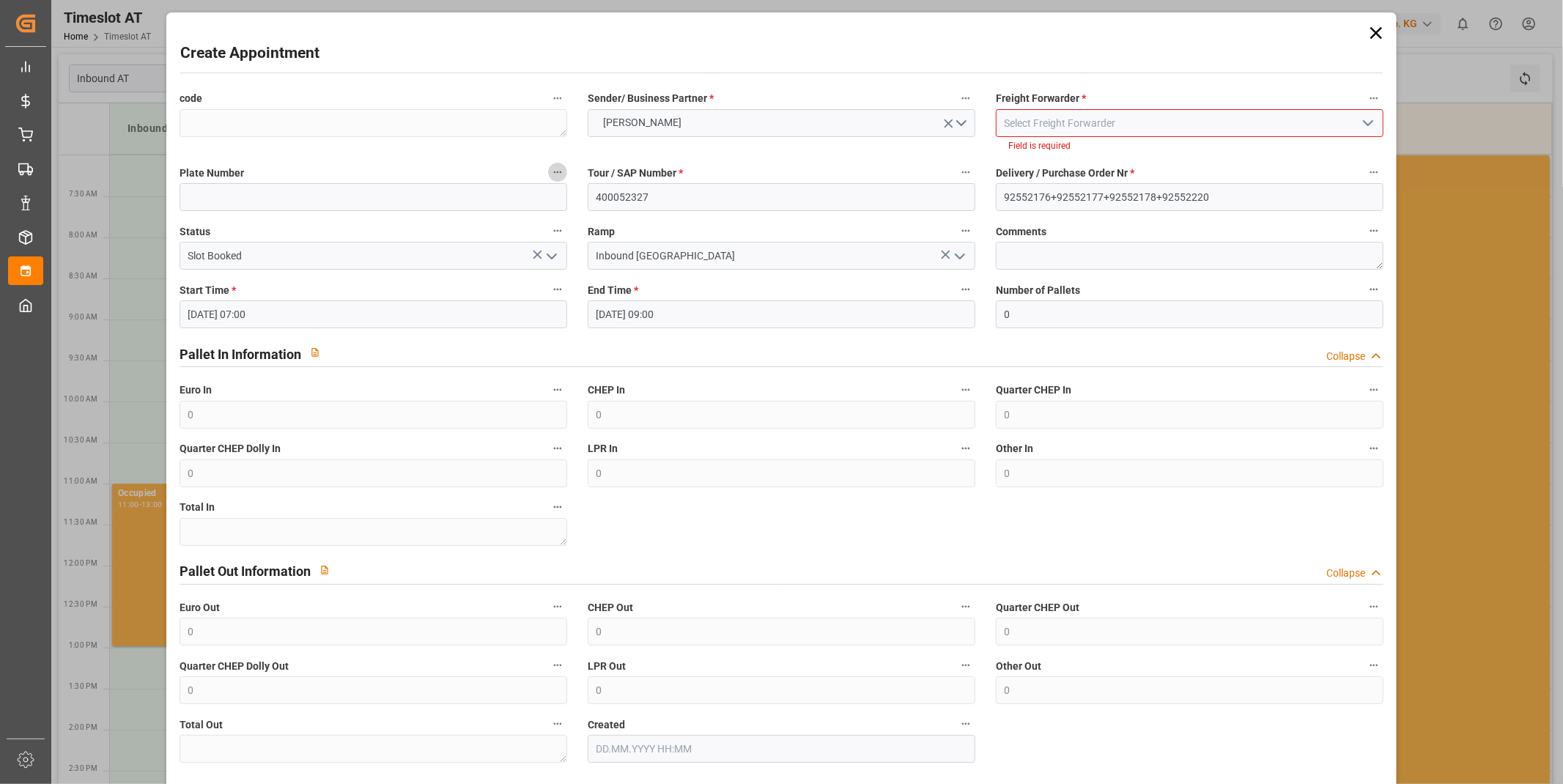
click at [1077, 115] on input at bounding box center [1190, 123] width 388 height 28
click at [1083, 145] on div "Intercargo" at bounding box center [1190, 155] width 386 height 33
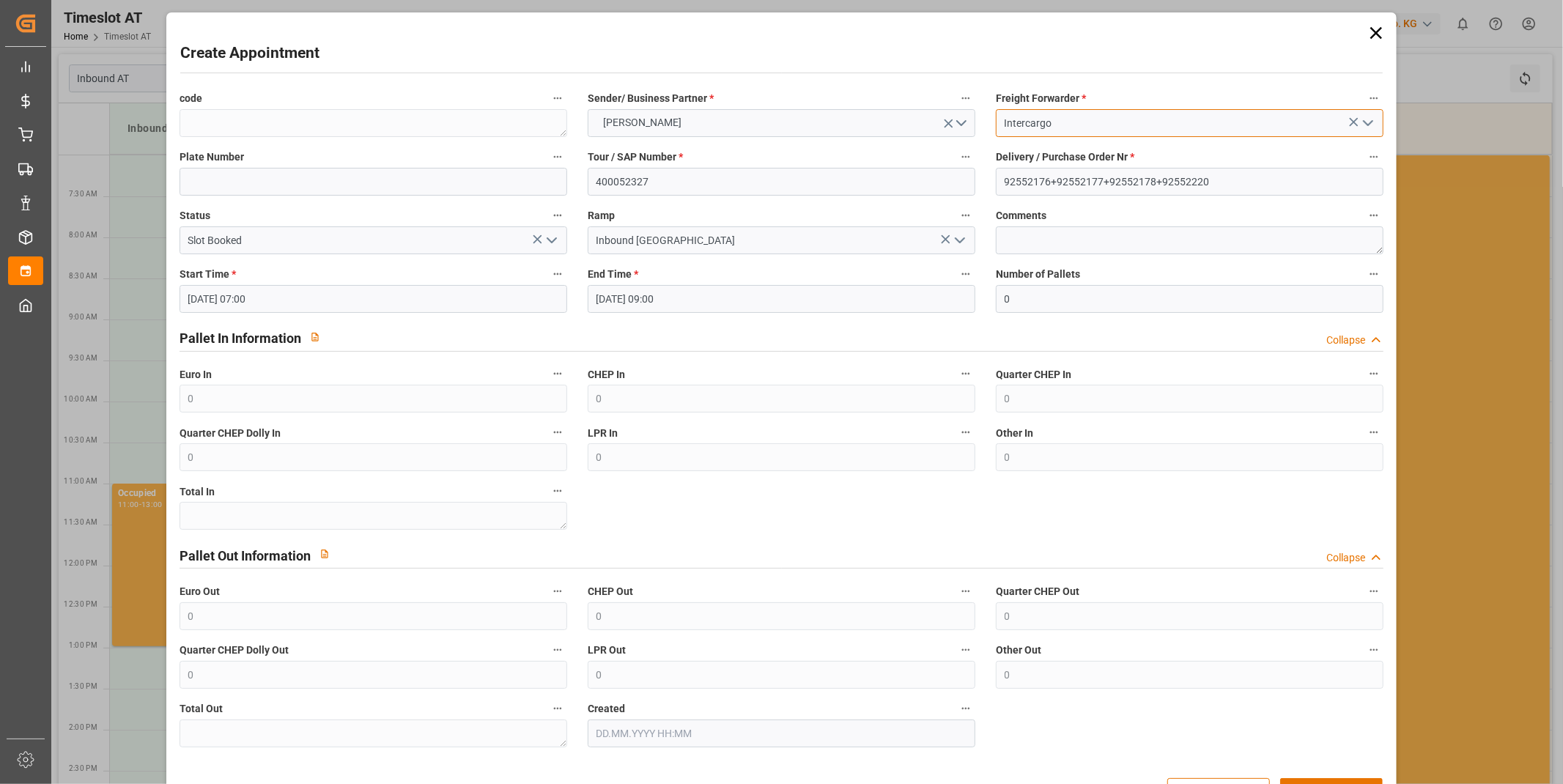
type input "Intercargo"
click at [759, 318] on div "Pallet In Information Collapse" at bounding box center [782, 339] width 1225 height 42
click at [943, 318] on div "Pallet In Information Collapse" at bounding box center [782, 339] width 1225 height 42
click at [942, 318] on div "Pallet In Information Collapse" at bounding box center [782, 339] width 1225 height 42
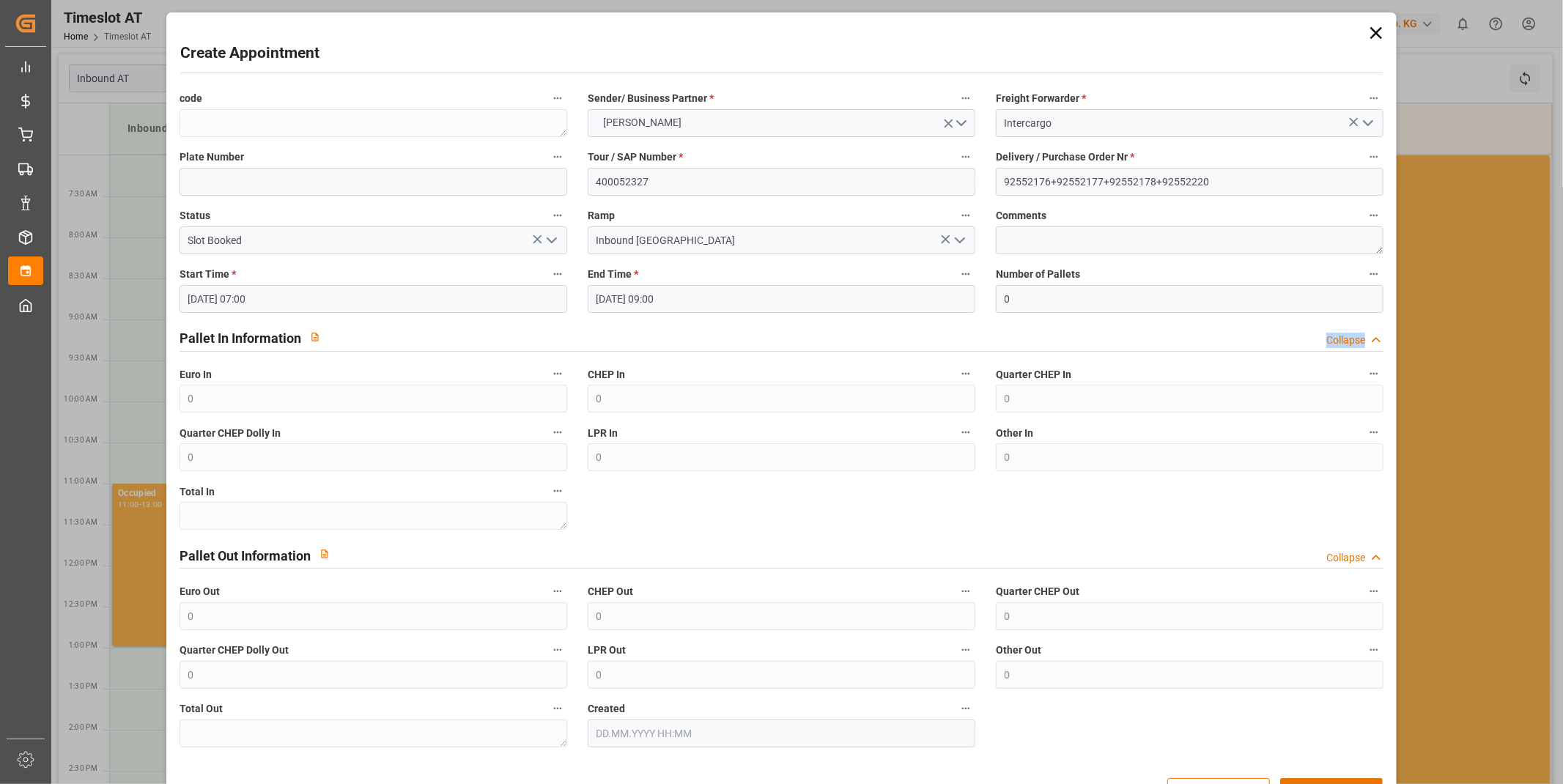
click at [941, 318] on div "Pallet In Information Collapse" at bounding box center [782, 339] width 1225 height 42
click at [947, 324] on div "Pallet In Information Collapse" at bounding box center [782, 337] width 1205 height 28
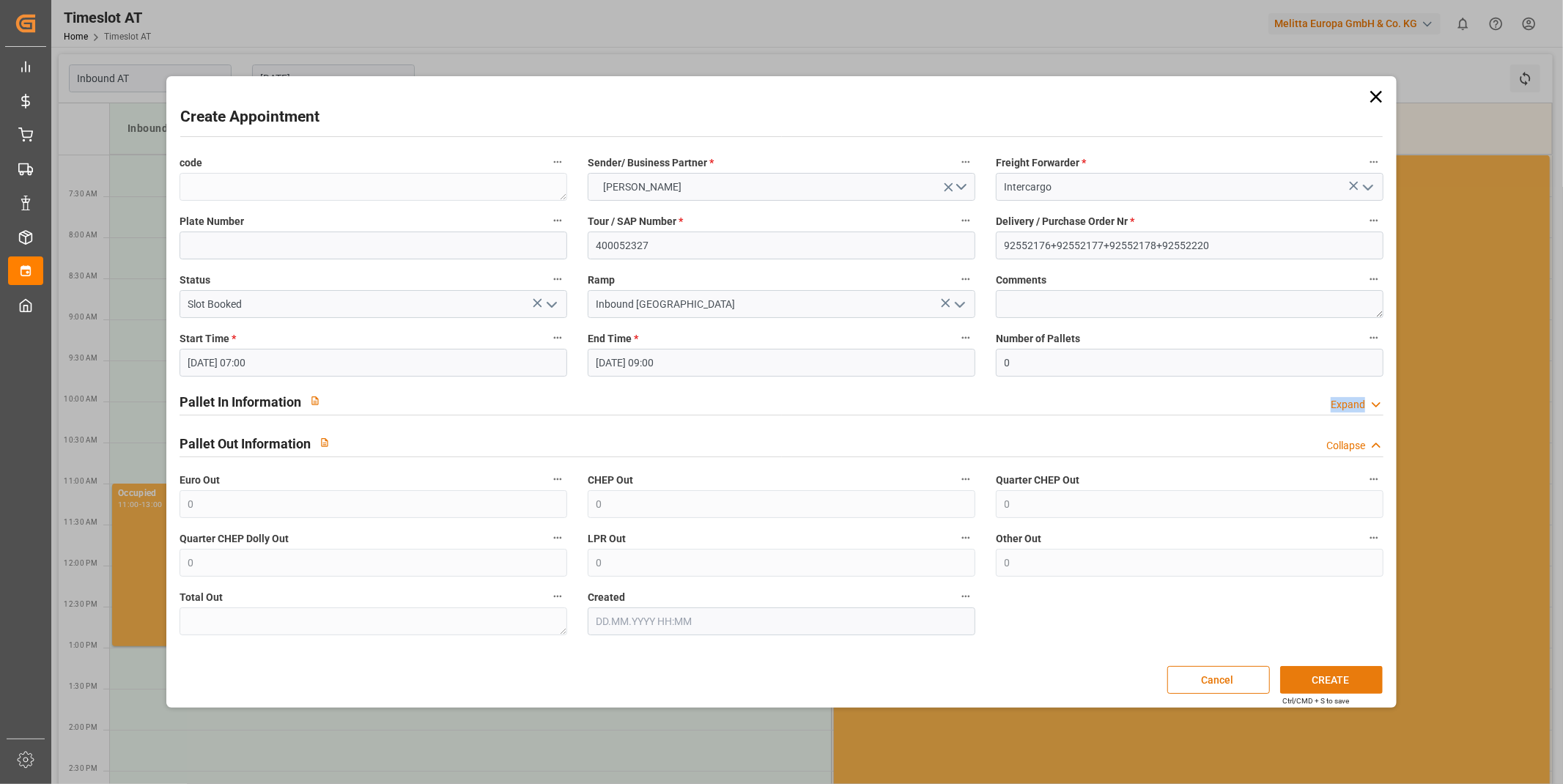
click at [1322, 673] on button "CREATE" at bounding box center [1332, 679] width 103 height 28
